Goal: Check status: Check status

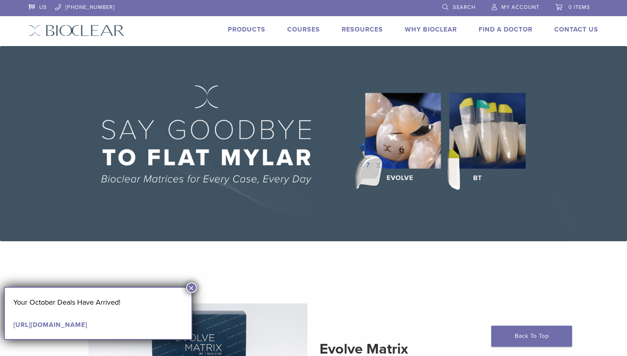
click at [515, 4] on span "My Account" at bounding box center [521, 7] width 38 height 6
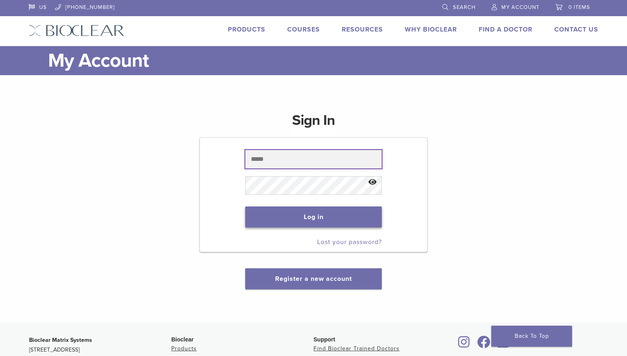
type input "**********"
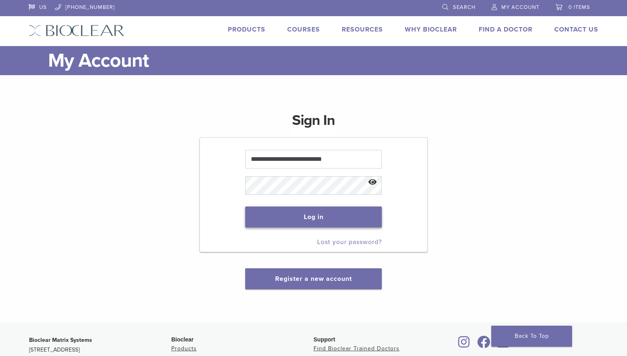
click at [300, 213] on button "Log in" at bounding box center [313, 217] width 136 height 21
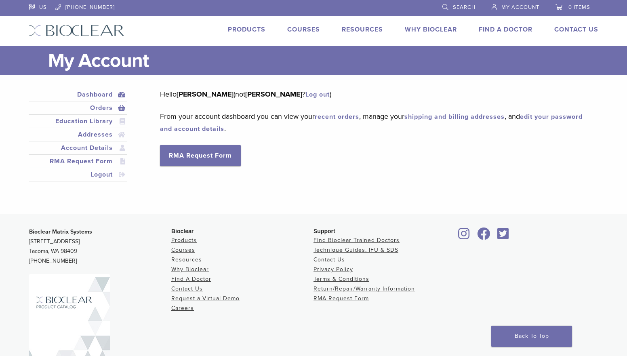
click at [104, 105] on link "Orders" at bounding box center [77, 108] width 95 height 10
